Goal: Task Accomplishment & Management: Use online tool/utility

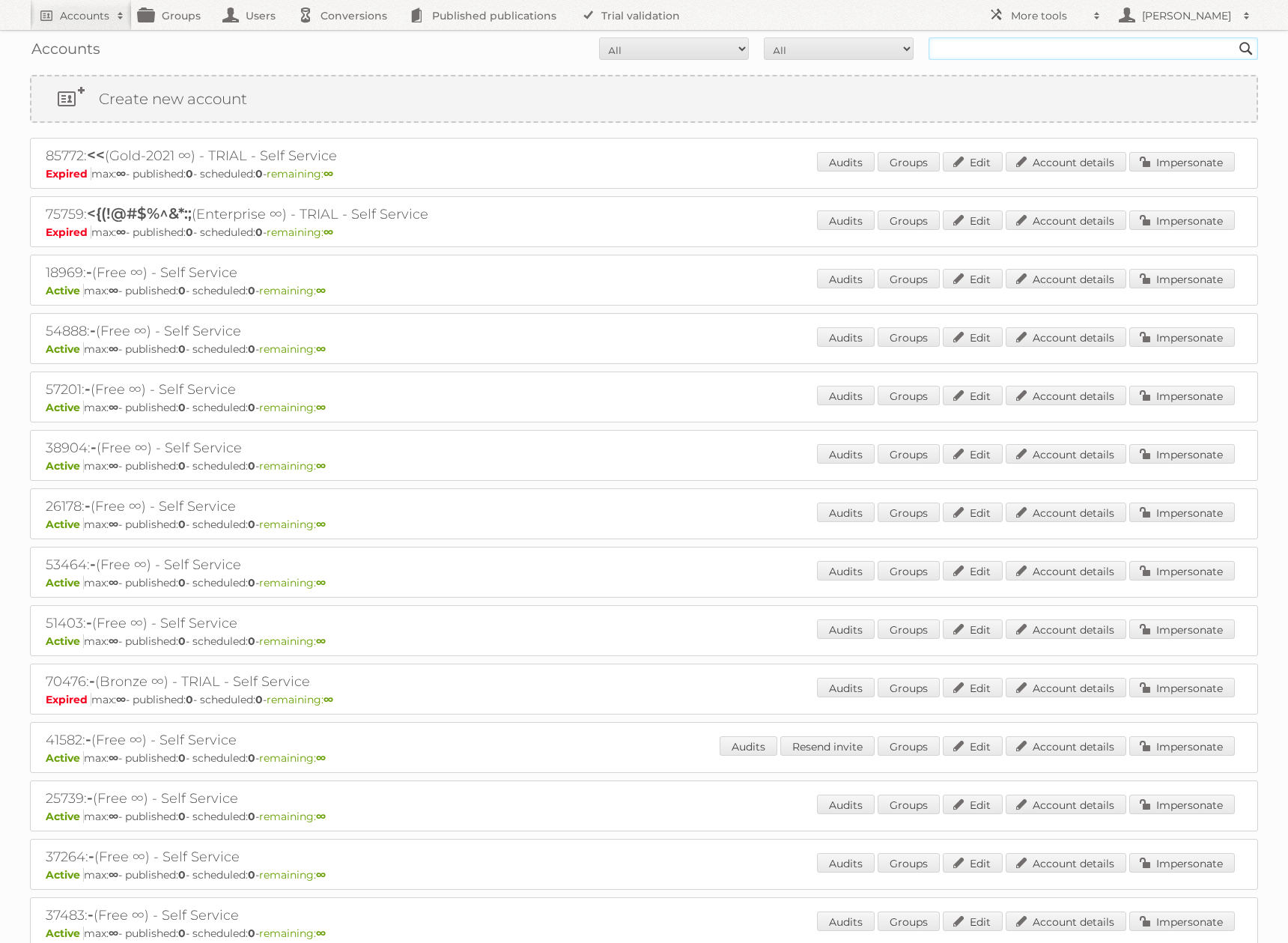
click at [955, 57] on input "text" at bounding box center [1093, 48] width 329 height 22
type input "myshopi"
click at [1235, 38] on input "Search" at bounding box center [1245, 48] width 22 height 22
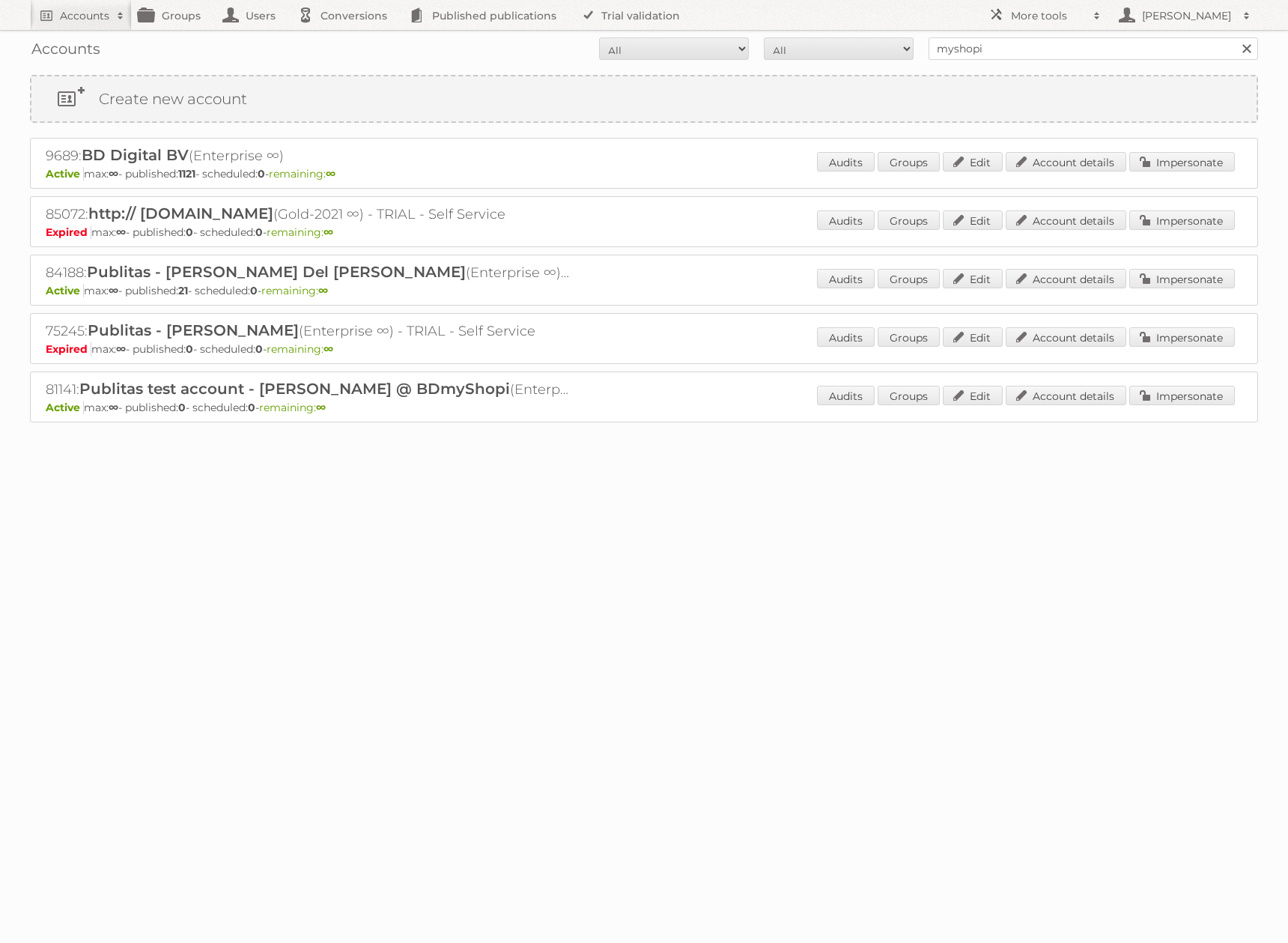
click at [543, 171] on p "Active max: ∞ - published: 1121 - scheduled: 0 - remaining: ∞" at bounding box center [644, 174] width 1197 height 14
click at [176, 155] on span "BD Digital BV" at bounding box center [134, 155] width 107 height 18
click at [1167, 161] on link "Impersonate" at bounding box center [1182, 161] width 105 height 19
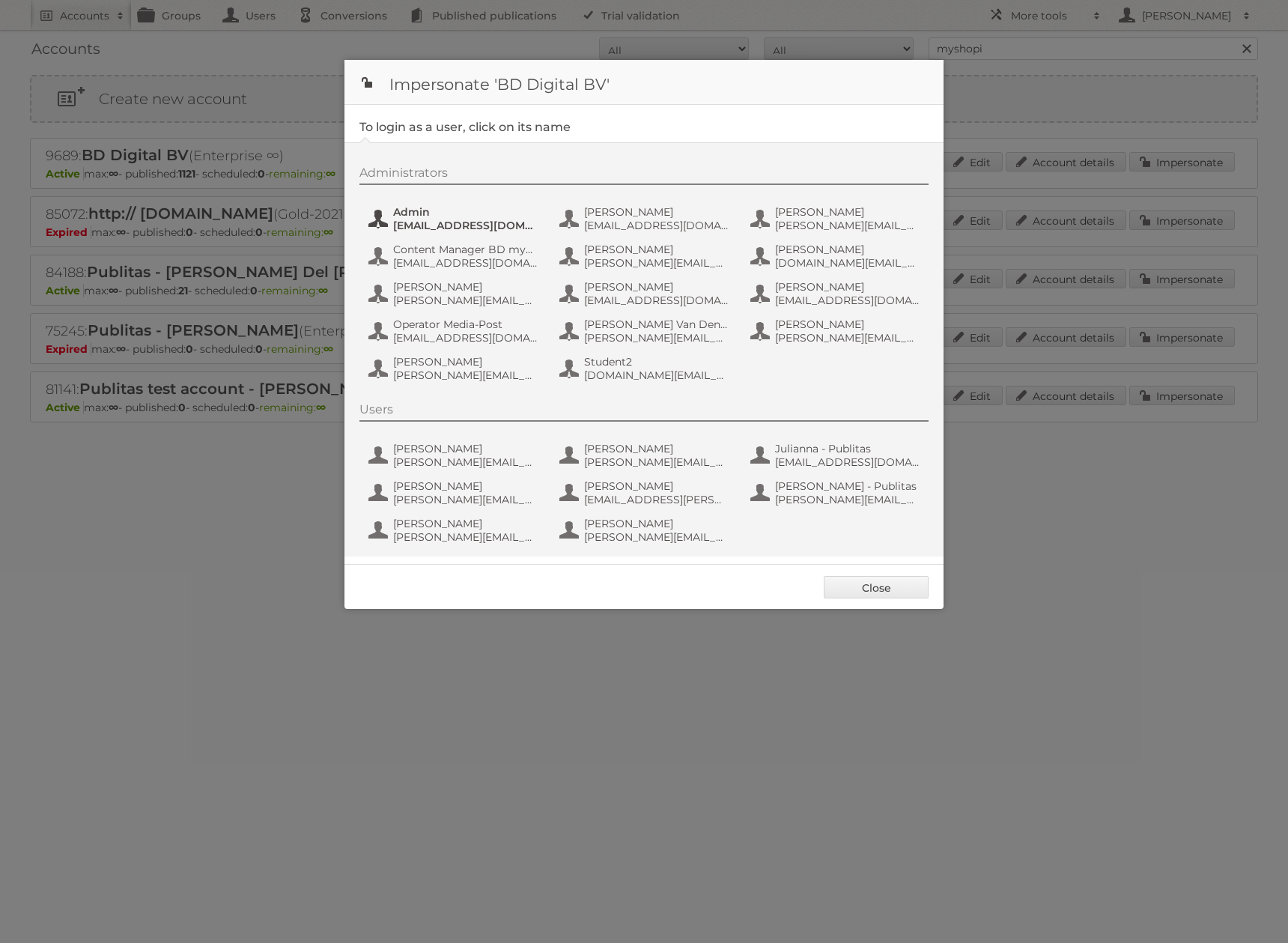
click at [432, 208] on span "Admin" at bounding box center [466, 212] width 145 height 14
